Goal: Information Seeking & Learning: Learn about a topic

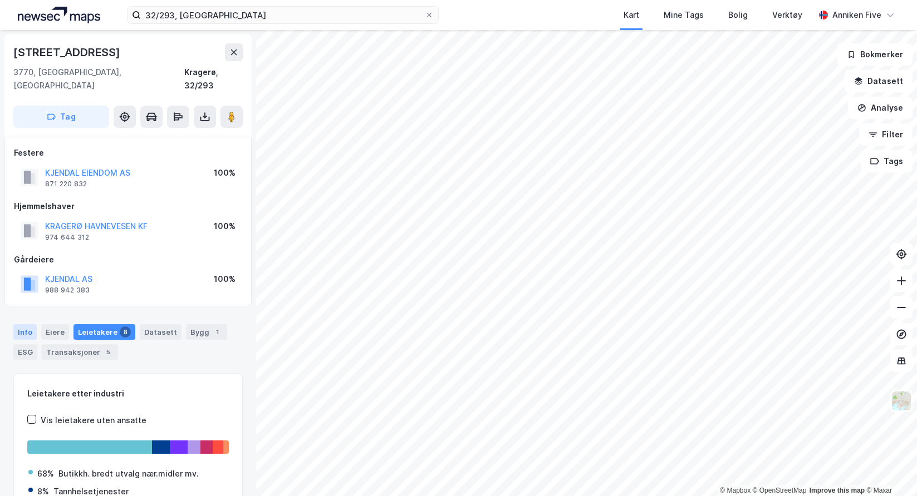
click at [29, 324] on div "Info" at bounding box center [24, 332] width 23 height 16
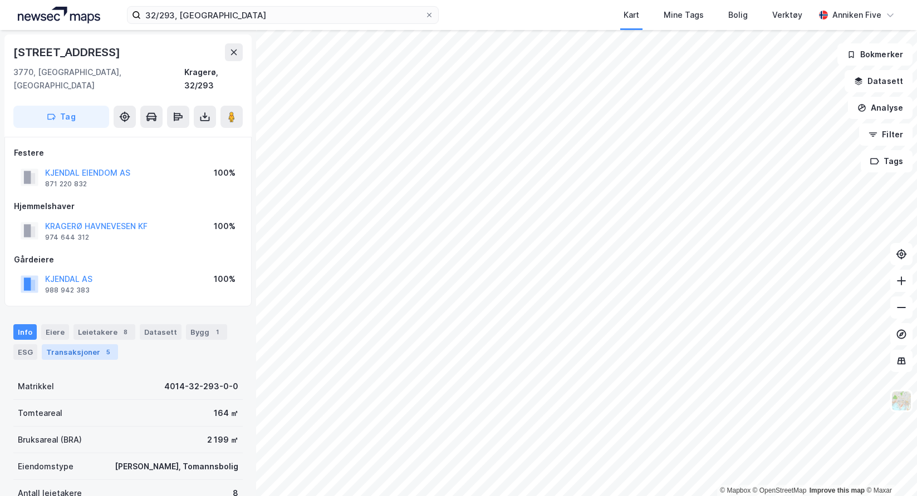
click at [93, 344] on div "Transaksjoner 5" at bounding box center [80, 352] width 76 height 16
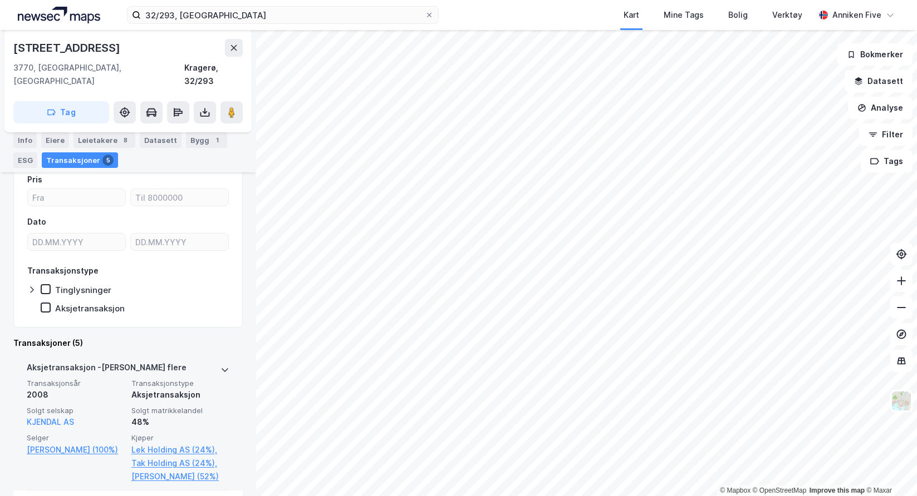
scroll to position [184, 0]
